Goal: Information Seeking & Learning: Learn about a topic

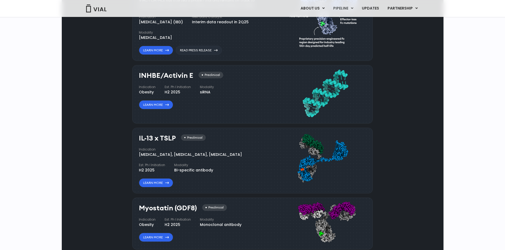
drag, startPoint x: 139, startPoint y: 72, endPoint x: 203, endPoint y: 73, distance: 64.1
click at [203, 41] on div "Indication Inflammatory bowel disease (IBD) Next Data Catalyst Interim data rea…" at bounding box center [203, 28] width 128 height 26
copy div "[MEDICAL_DATA] (IBD)"
click at [153, 55] on link "Learn More" at bounding box center [156, 50] width 34 height 9
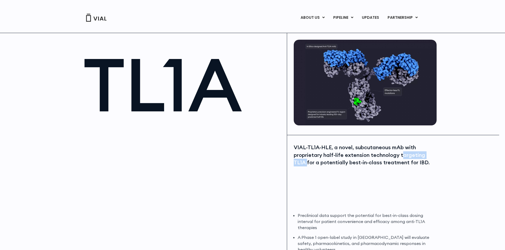
drag, startPoint x: 402, startPoint y: 155, endPoint x: 305, endPoint y: 162, distance: 96.9
click at [305, 162] on div "VIAL-TL1A-HLE, a novel, subcutaneous mAb with proprietary half-life extension t…" at bounding box center [363, 155] width 141 height 23
copy div "argeting TL1A"
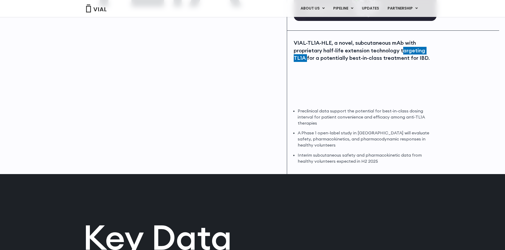
scroll to position [106, 0]
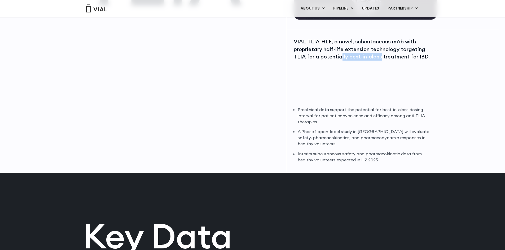
drag, startPoint x: 341, startPoint y: 60, endPoint x: 379, endPoint y: 62, distance: 37.9
click at [379, 62] on div "VIAL-TL1A-HLE, a novel, subcutaneous mAb with proprietary half-life extension t…" at bounding box center [363, 70] width 141 height 64
drag, startPoint x: 345, startPoint y: 108, endPoint x: 370, endPoint y: 115, distance: 26.4
click at [370, 115] on li "Preclinical data support the potential for best-in-class dosing interval for pa…" at bounding box center [365, 116] width 137 height 18
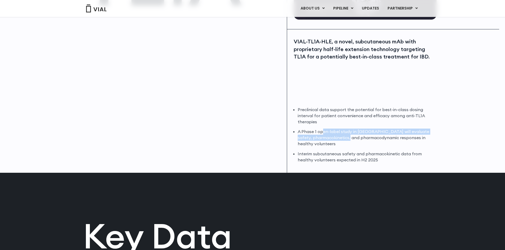
drag, startPoint x: 327, startPoint y: 133, endPoint x: 351, endPoint y: 139, distance: 24.7
click at [351, 139] on li "A Phase 1 open-label study in Australia will evaluate safety, pharmacokinetics,…" at bounding box center [365, 138] width 137 height 18
drag, startPoint x: 309, startPoint y: 155, endPoint x: 339, endPoint y: 155, distance: 29.9
click at [339, 155] on li "Interim subcutaneous safety and pharmacokinetic data from healthy volunteers ex…" at bounding box center [365, 157] width 137 height 12
click at [375, 137] on li "A Phase 1 open-label study in Australia will evaluate safety, pharmacokinetics,…" at bounding box center [365, 138] width 137 height 18
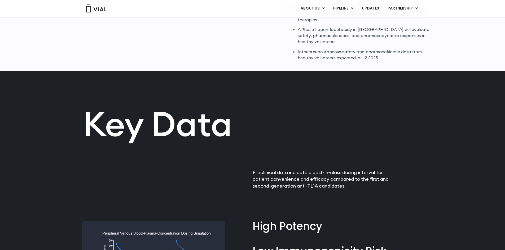
scroll to position [212, 0]
